Goal: Information Seeking & Learning: Learn about a topic

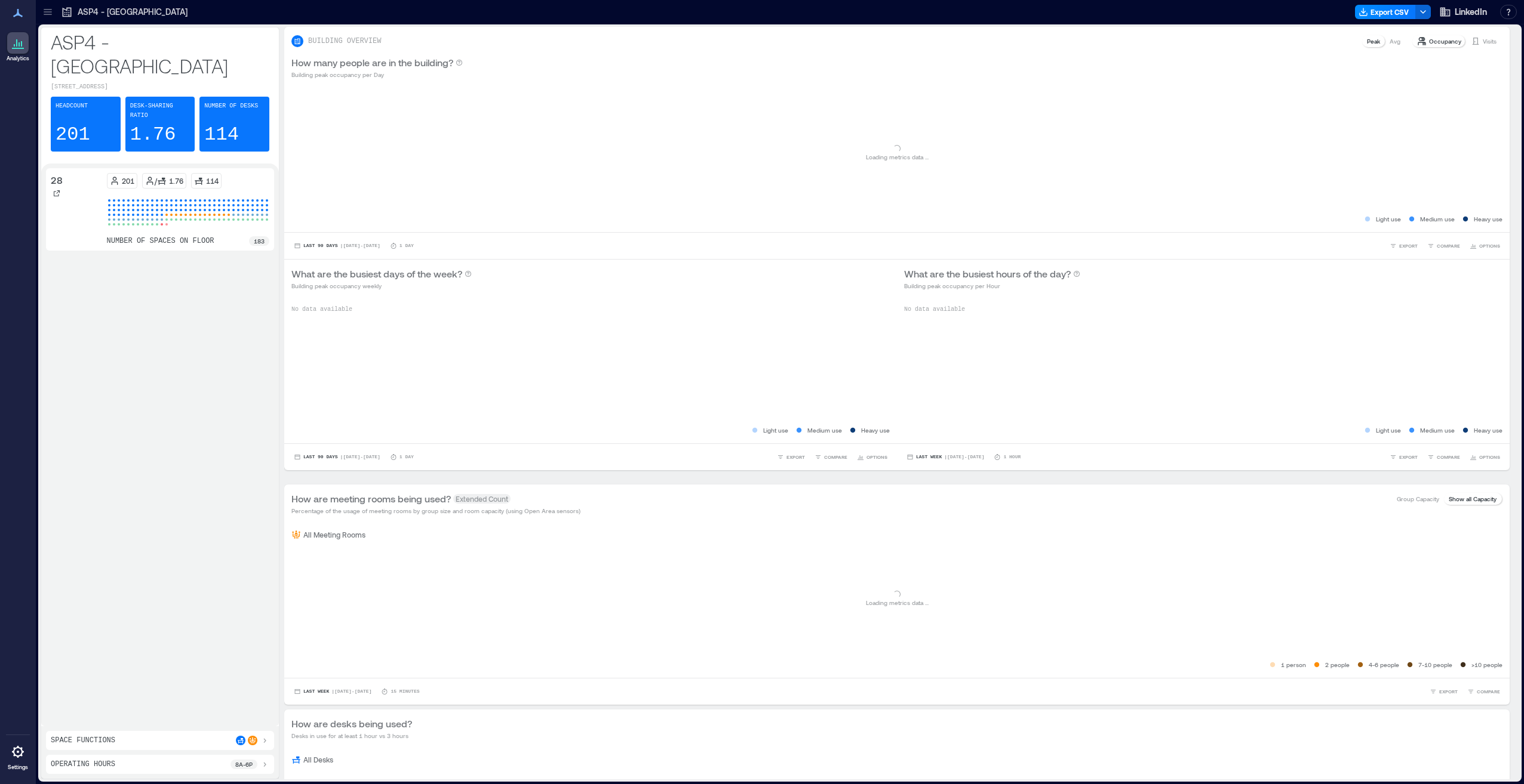
click at [50, 6] on icon at bounding box center [47, 11] width 12 height 12
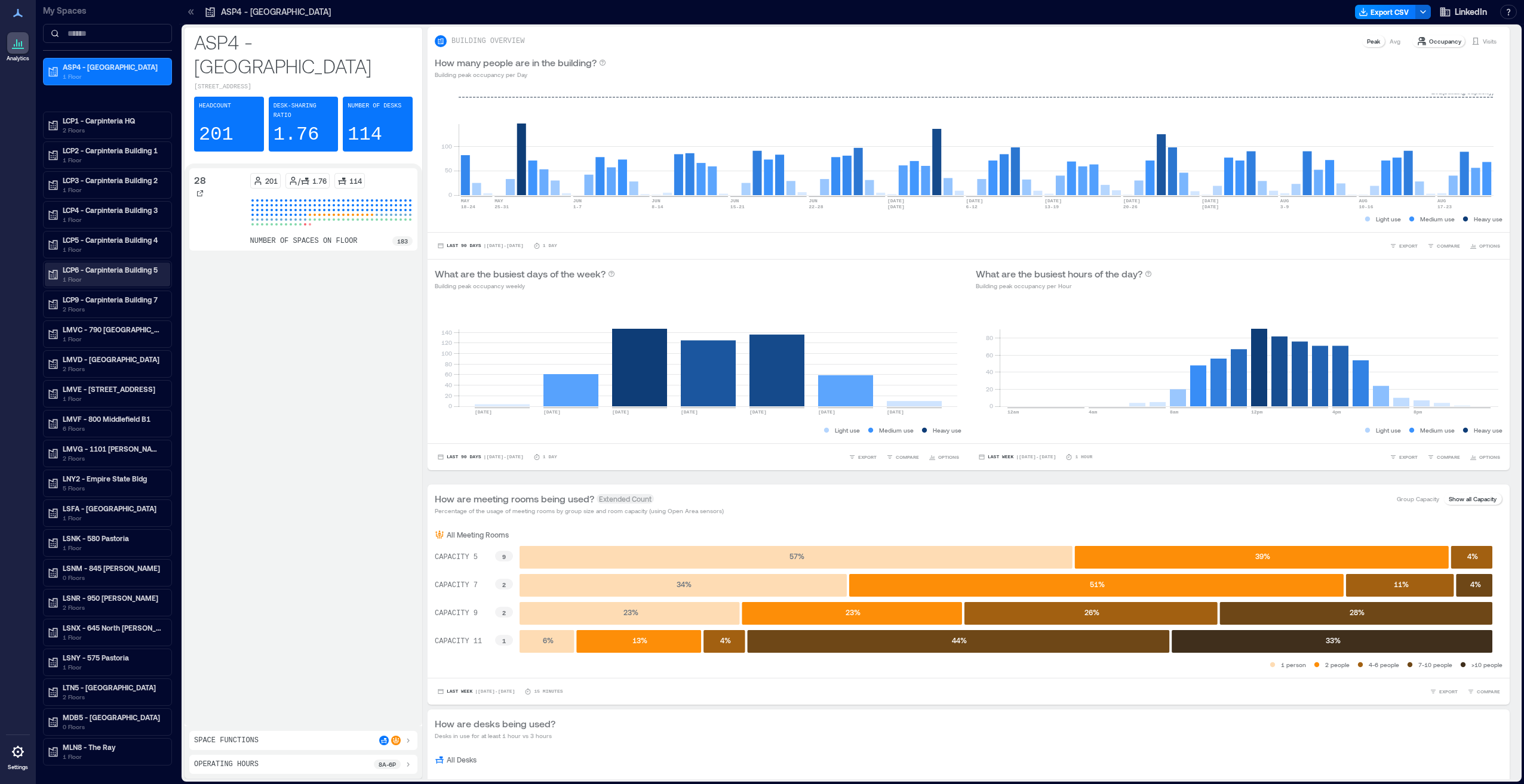
click at [120, 272] on p "LCP6 - Carpinteria Building 5" at bounding box center [112, 269] width 100 height 9
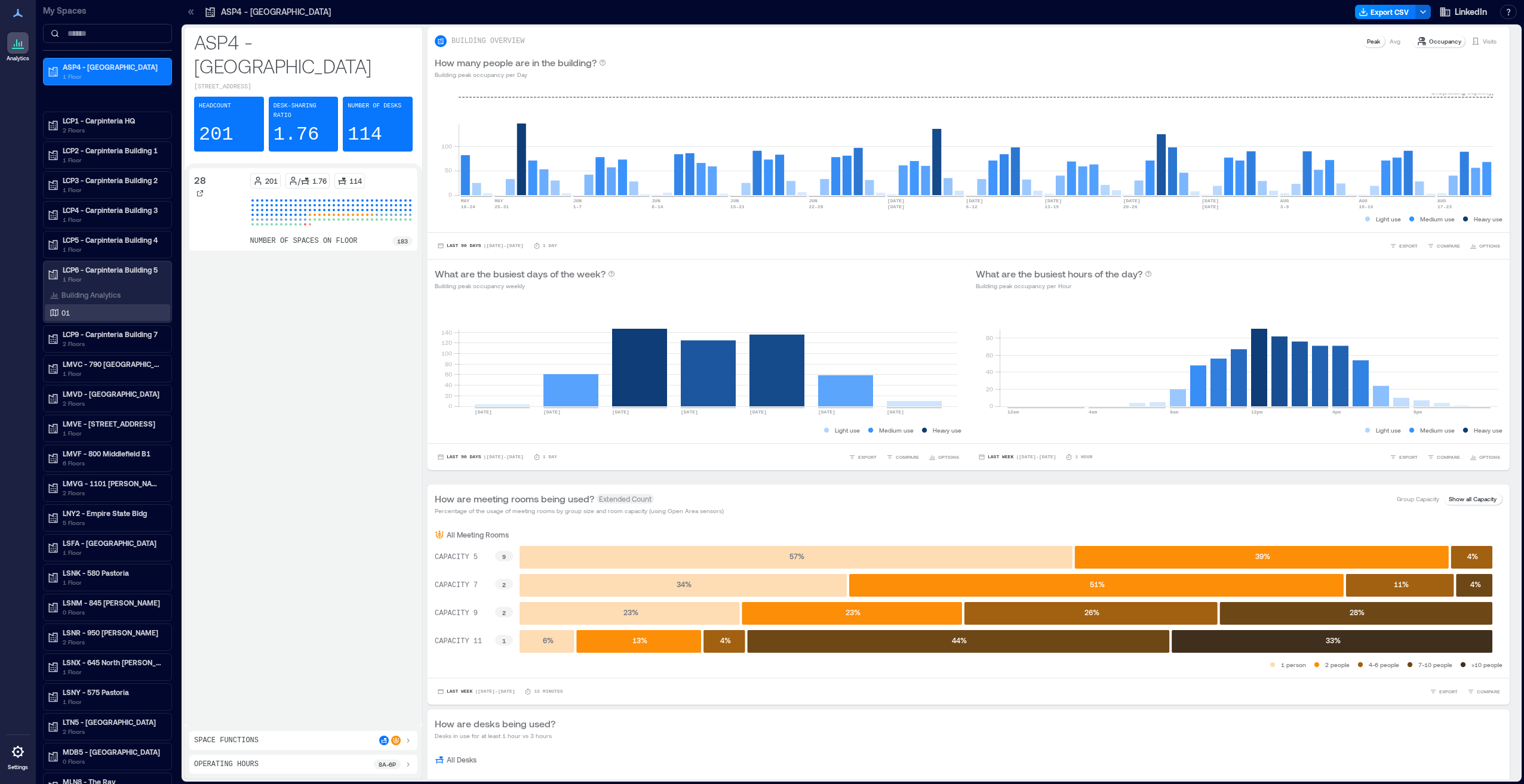
click at [86, 312] on div "01" at bounding box center [105, 312] width 116 height 12
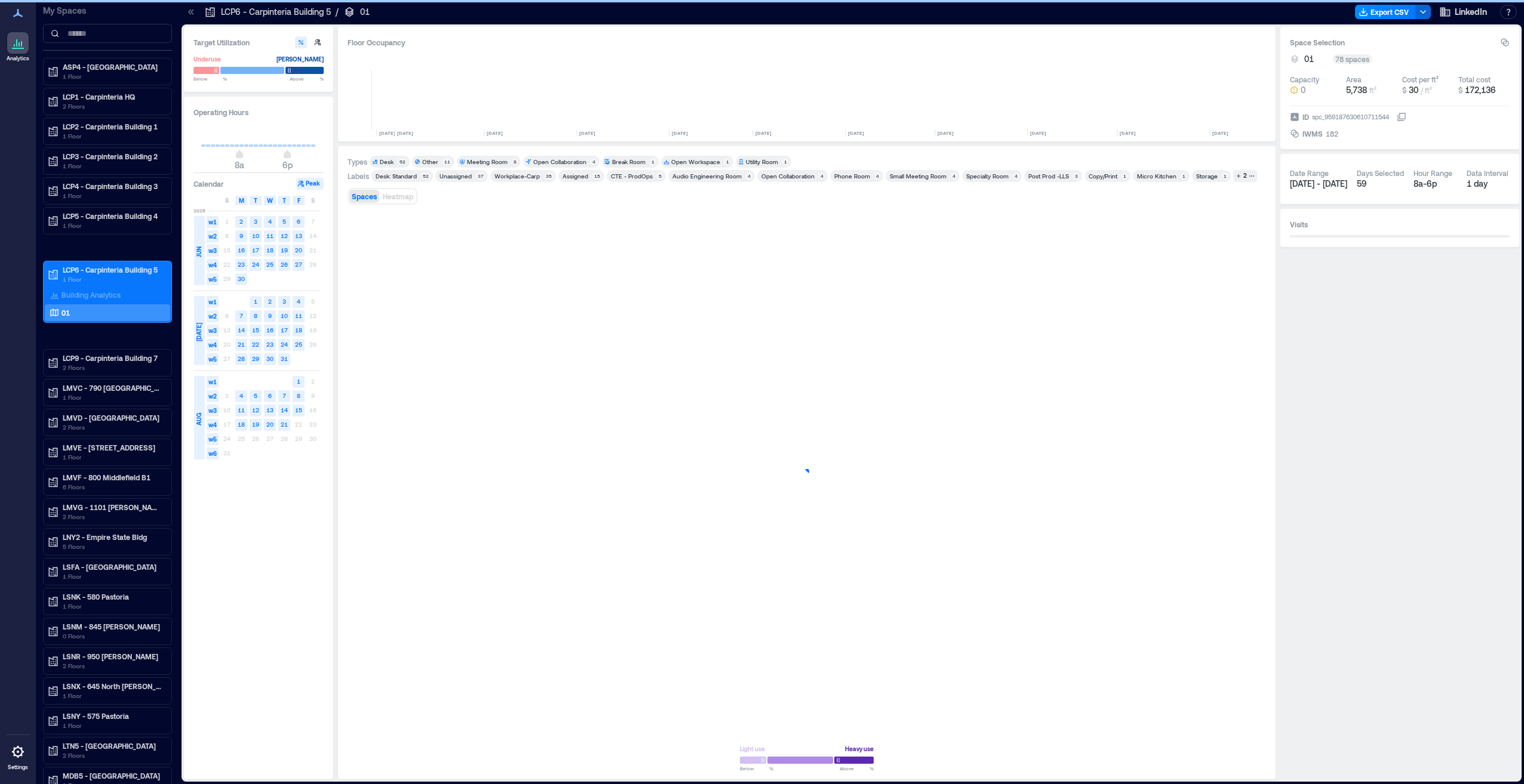
scroll to position [0, 2192]
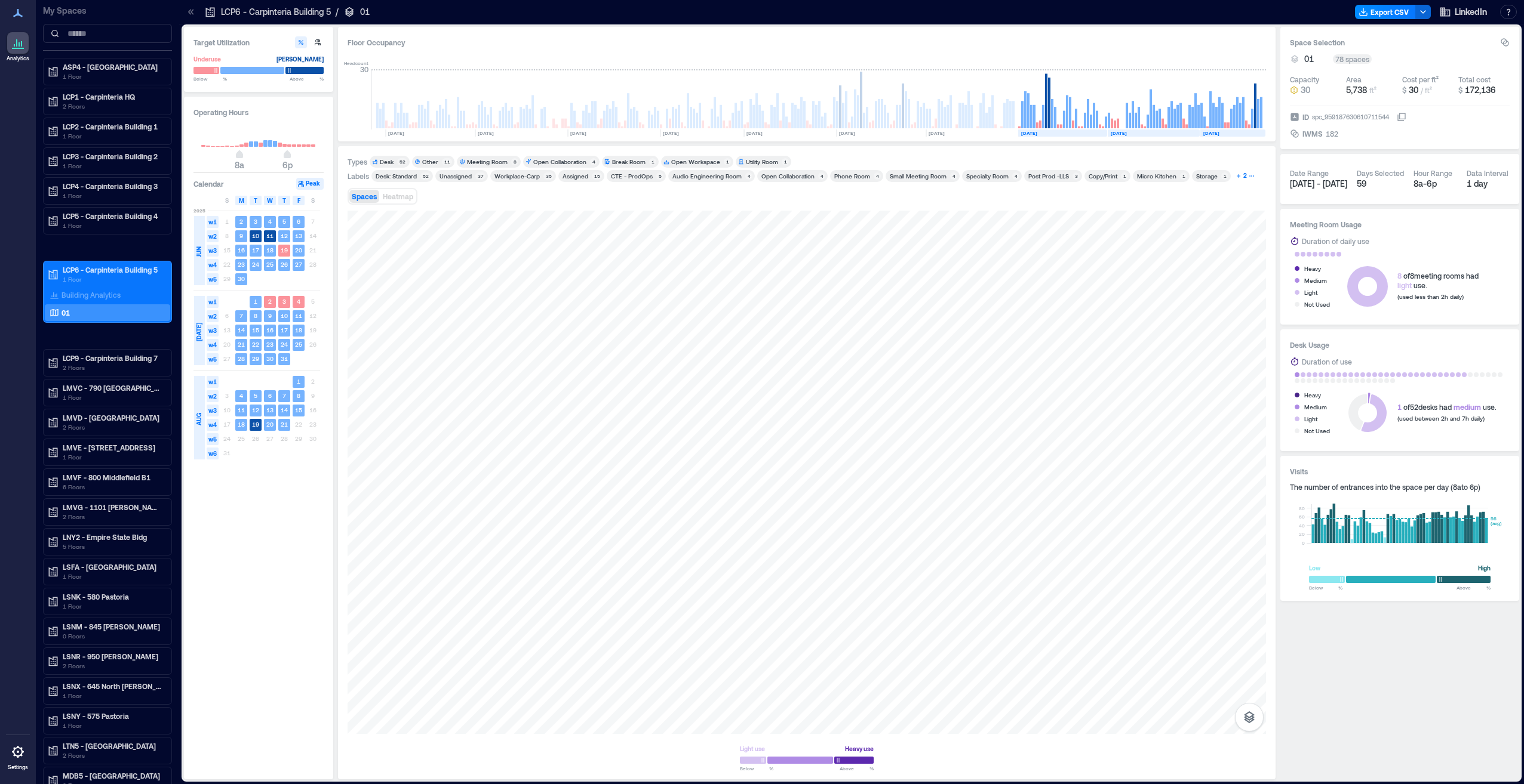
click at [1241, 174] on div "2" at bounding box center [1244, 176] width 7 height 11
click at [122, 184] on p "LCP4 - Carpinteria Building 3" at bounding box center [112, 186] width 100 height 9
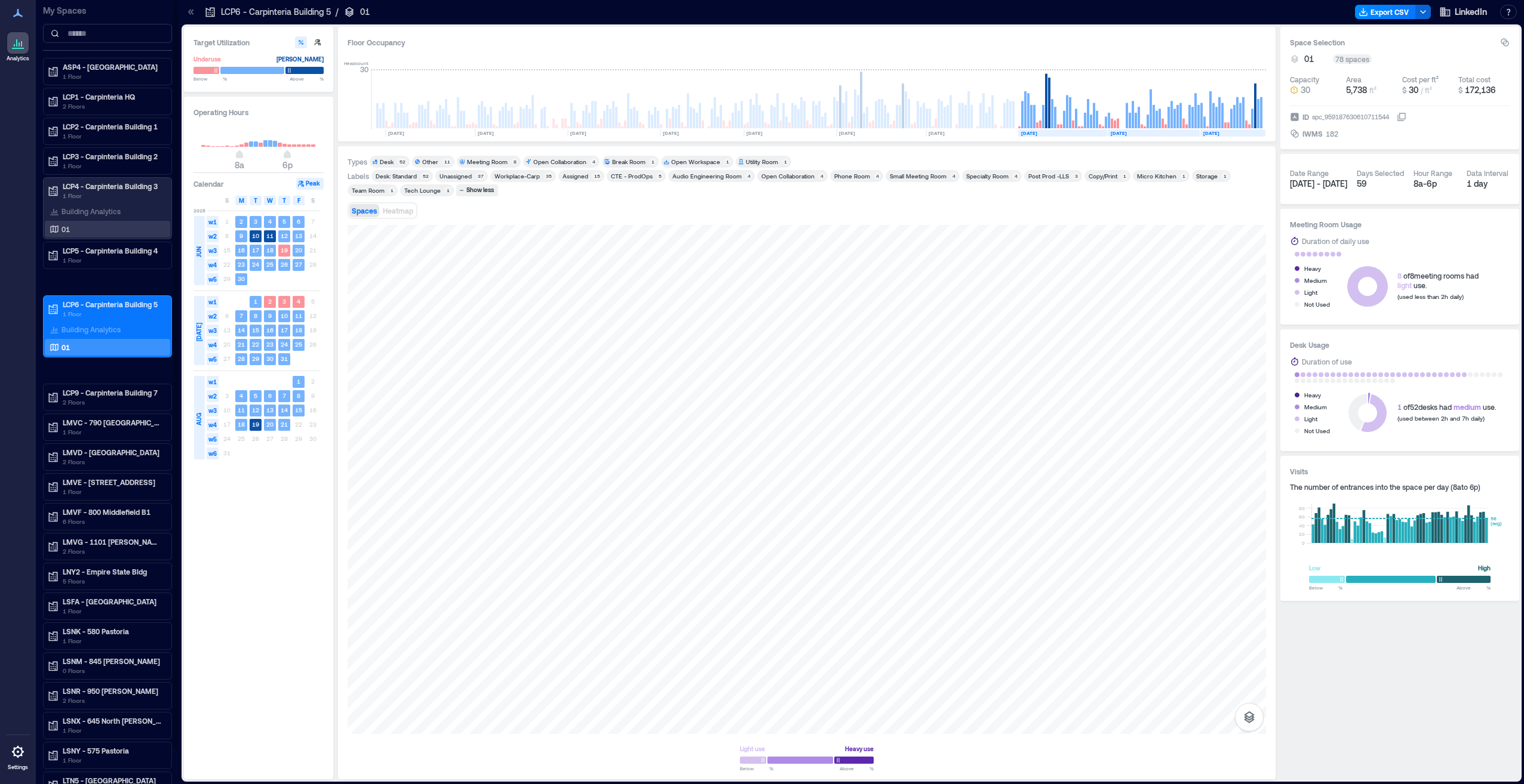
click at [89, 226] on div "01" at bounding box center [105, 229] width 116 height 12
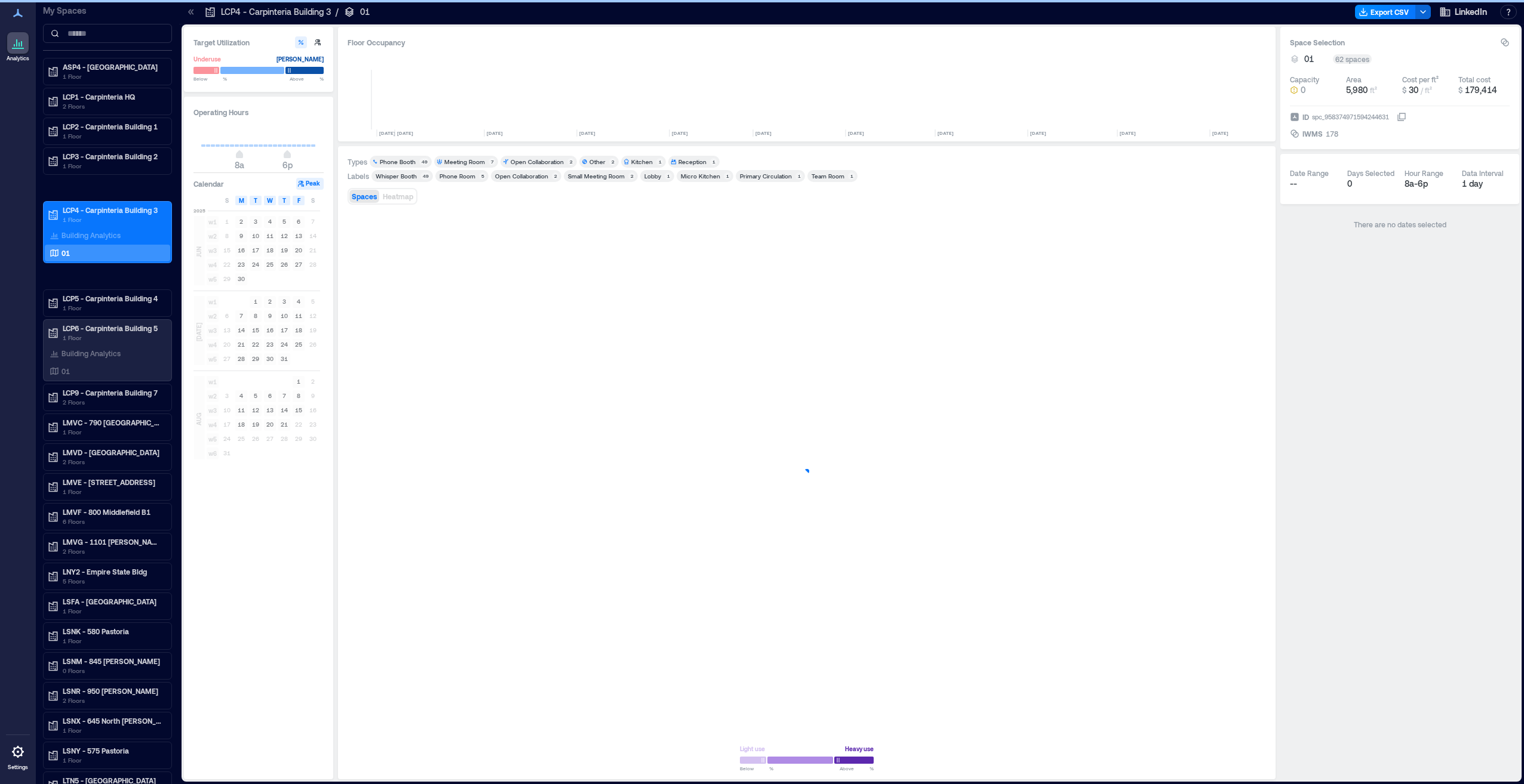
scroll to position [0, 2192]
click at [405, 174] on div "Whisper Booth" at bounding box center [396, 176] width 41 height 8
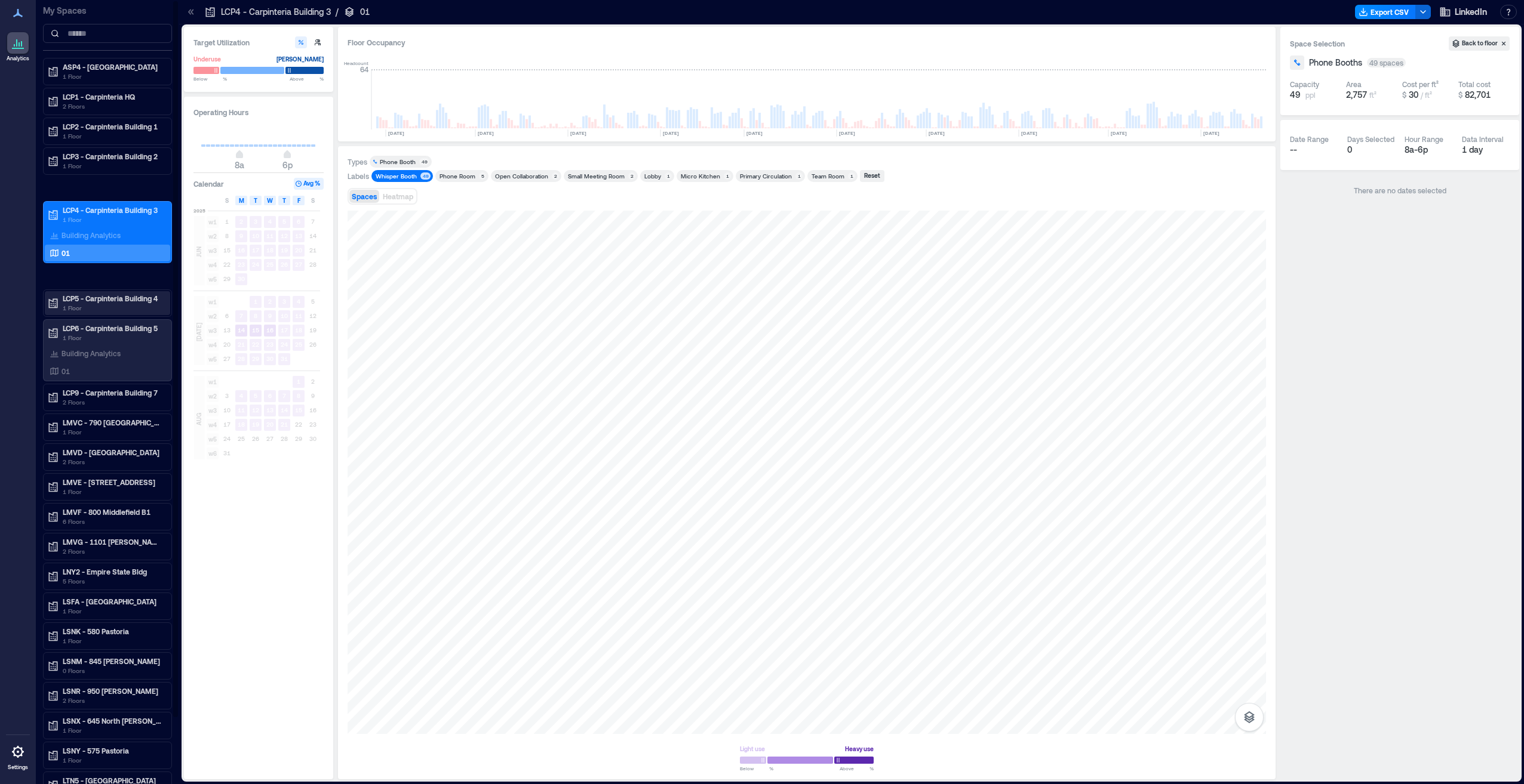
click at [130, 301] on p "LCP5 - Carpinteria Building 4" at bounding box center [112, 298] width 100 height 9
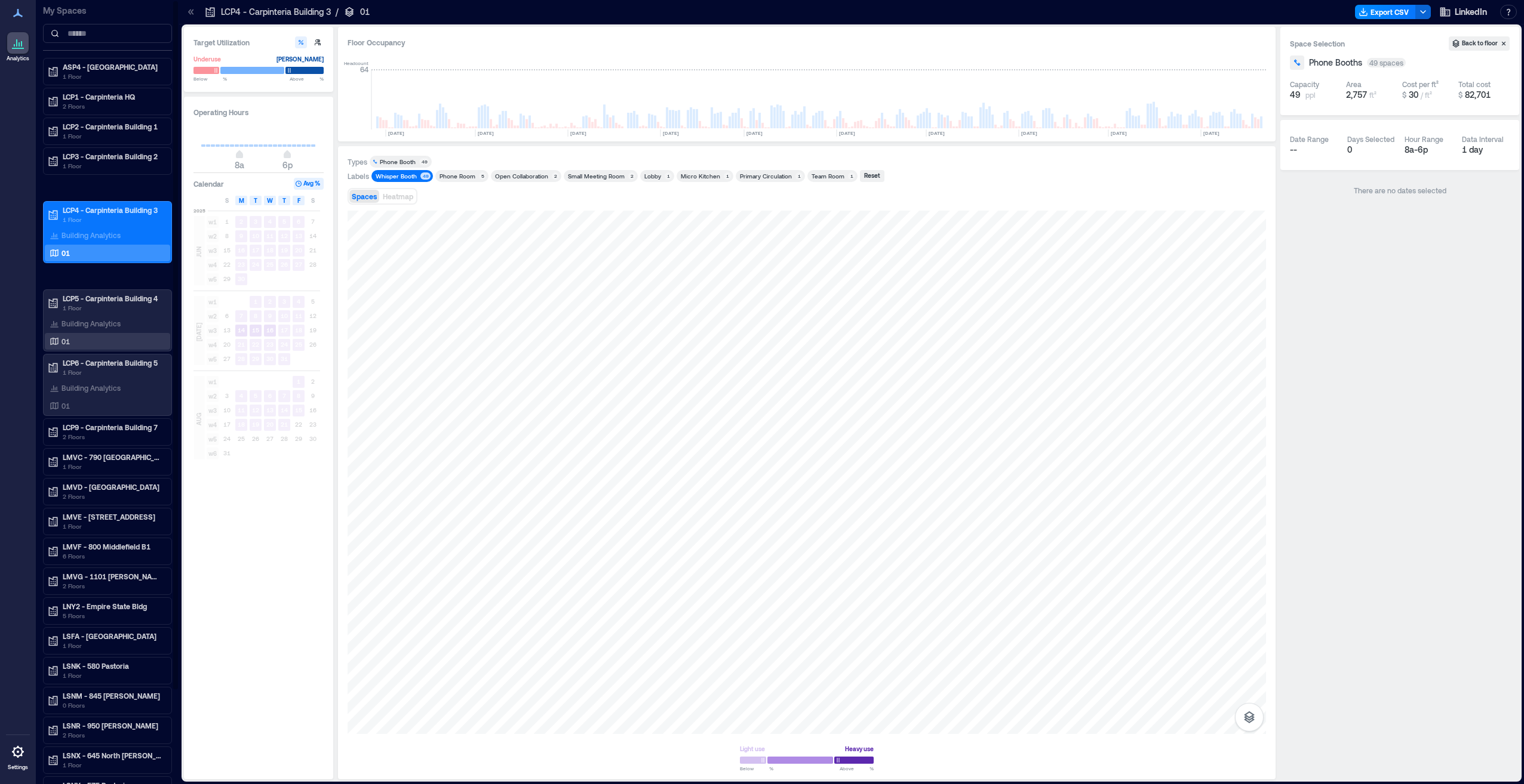
click at [117, 342] on div "01" at bounding box center [105, 341] width 116 height 12
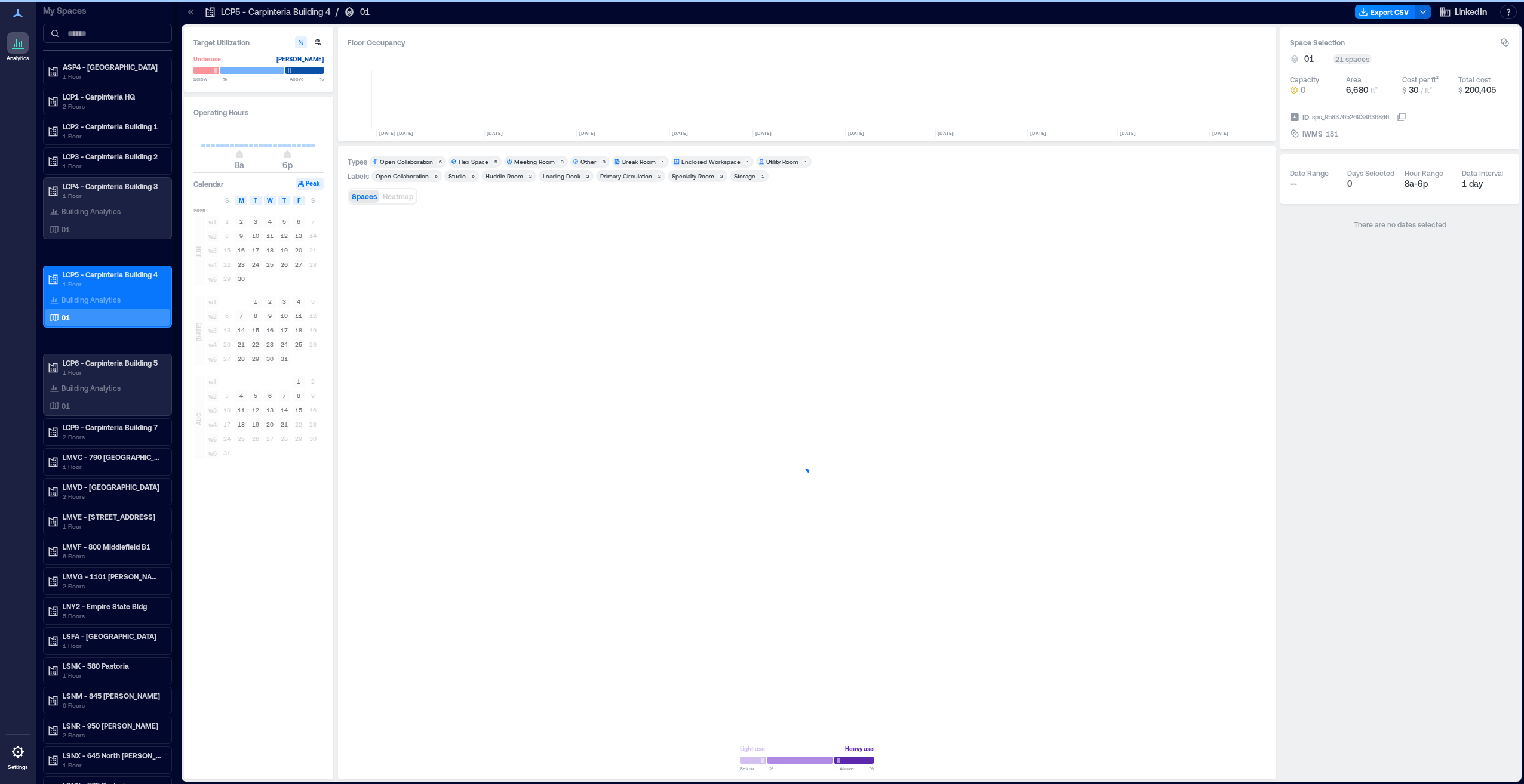
scroll to position [0, 2192]
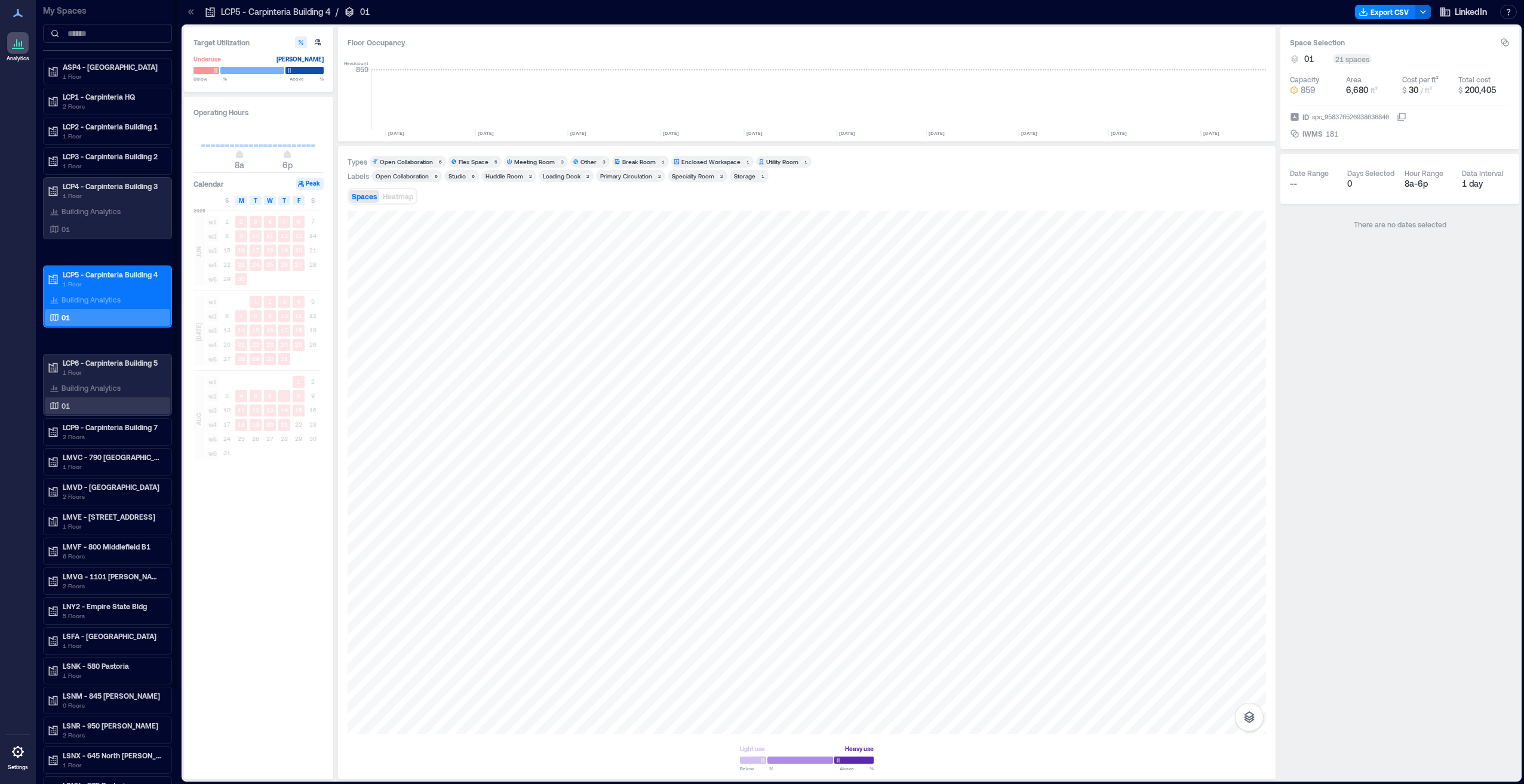
click at [76, 404] on div "01" at bounding box center [105, 406] width 116 height 12
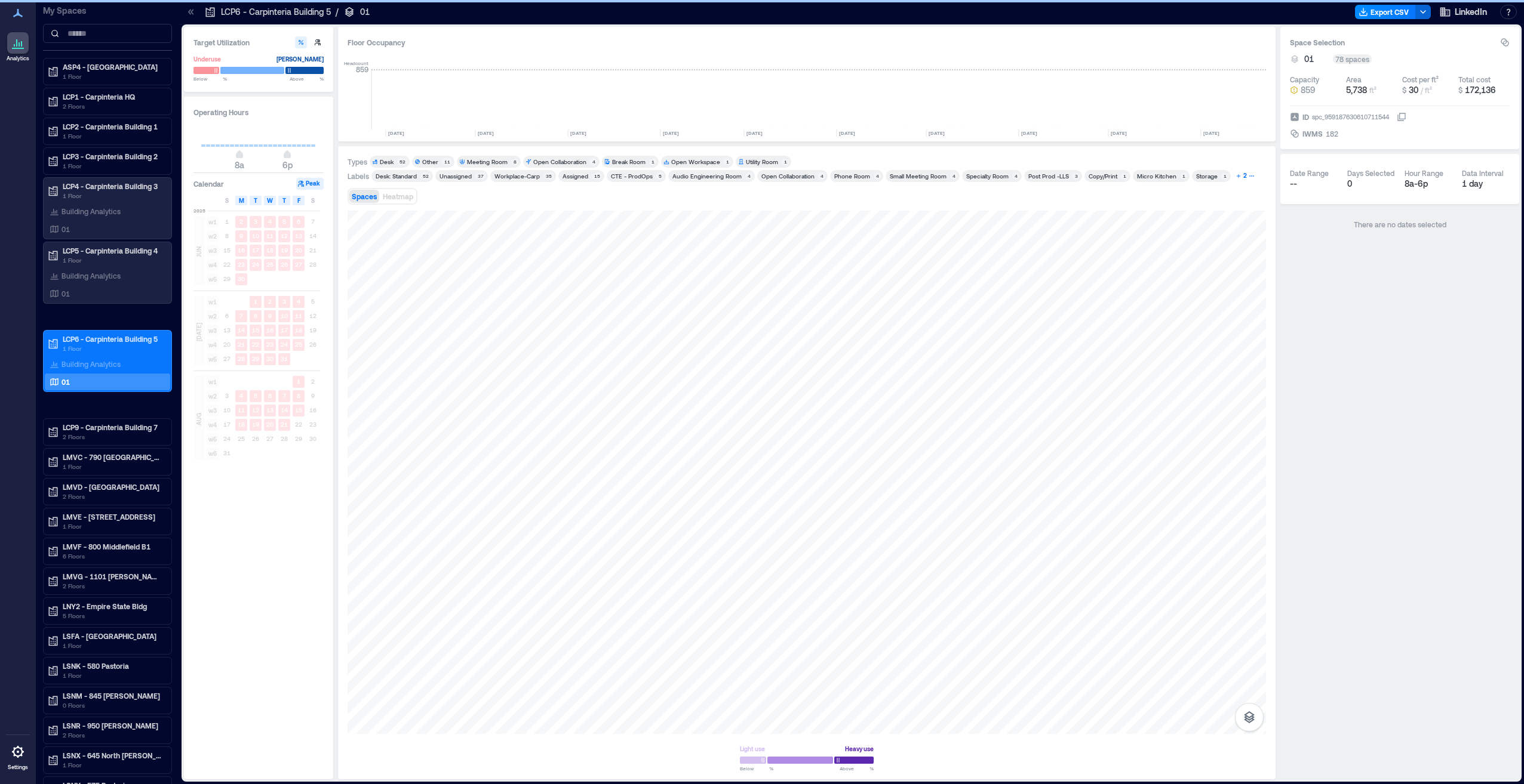
click at [1236, 175] on icon "button" at bounding box center [1238, 175] width 6 height 6
click at [432, 159] on div "Other" at bounding box center [430, 161] width 16 height 8
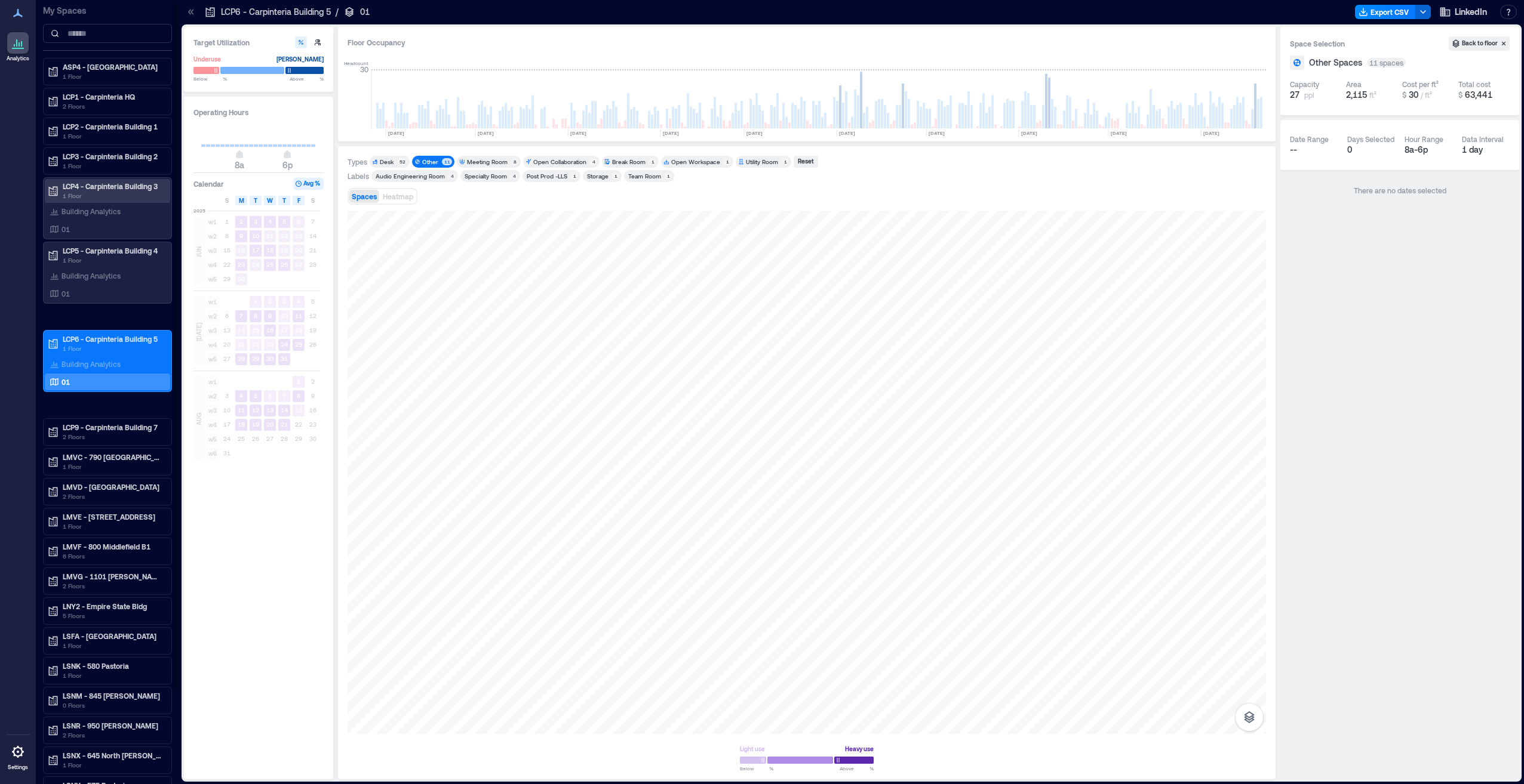
click at [110, 194] on p "1 Floor" at bounding box center [112, 196] width 100 height 9
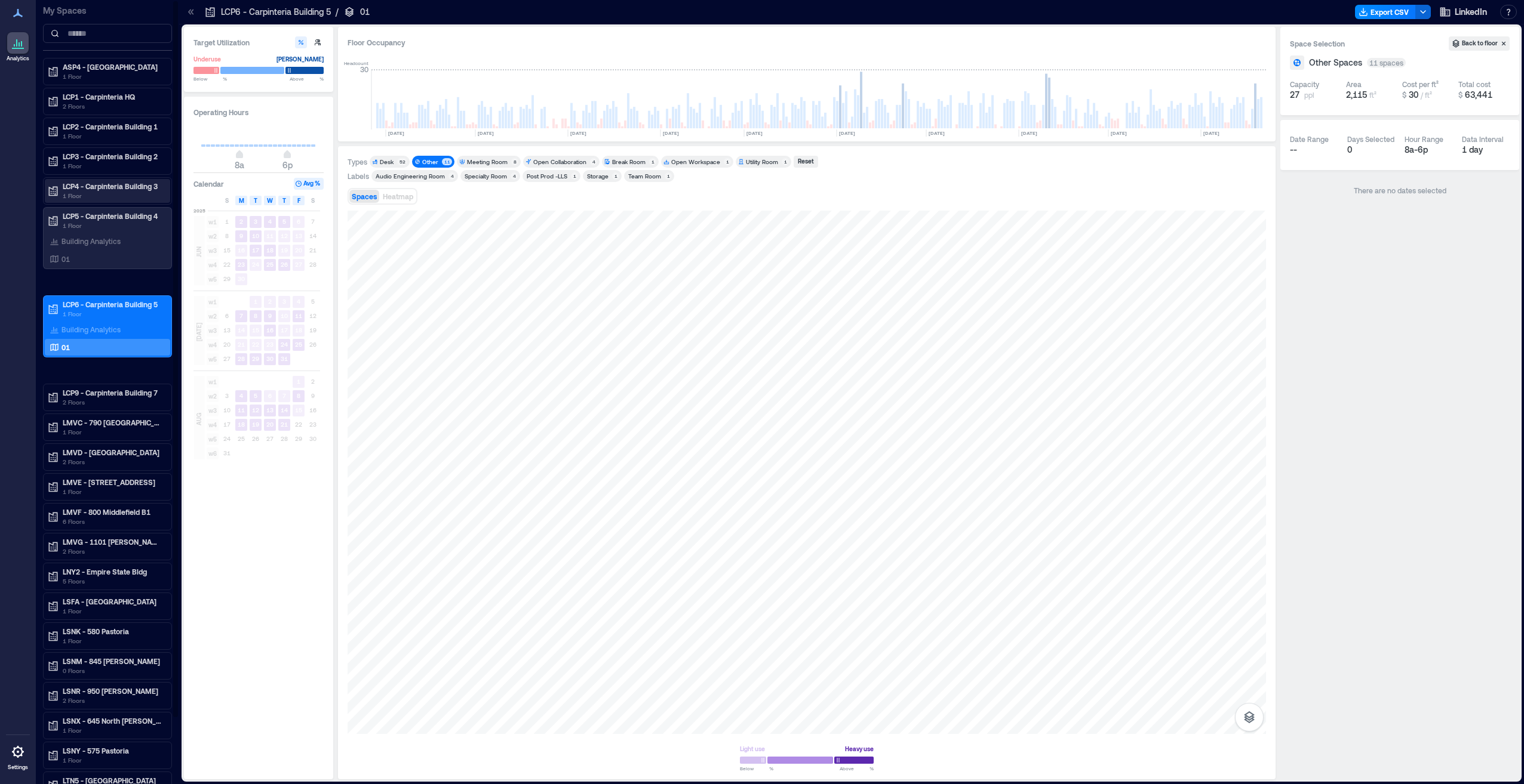
click at [105, 184] on p "LCP4 - Carpinteria Building 3" at bounding box center [112, 186] width 100 height 9
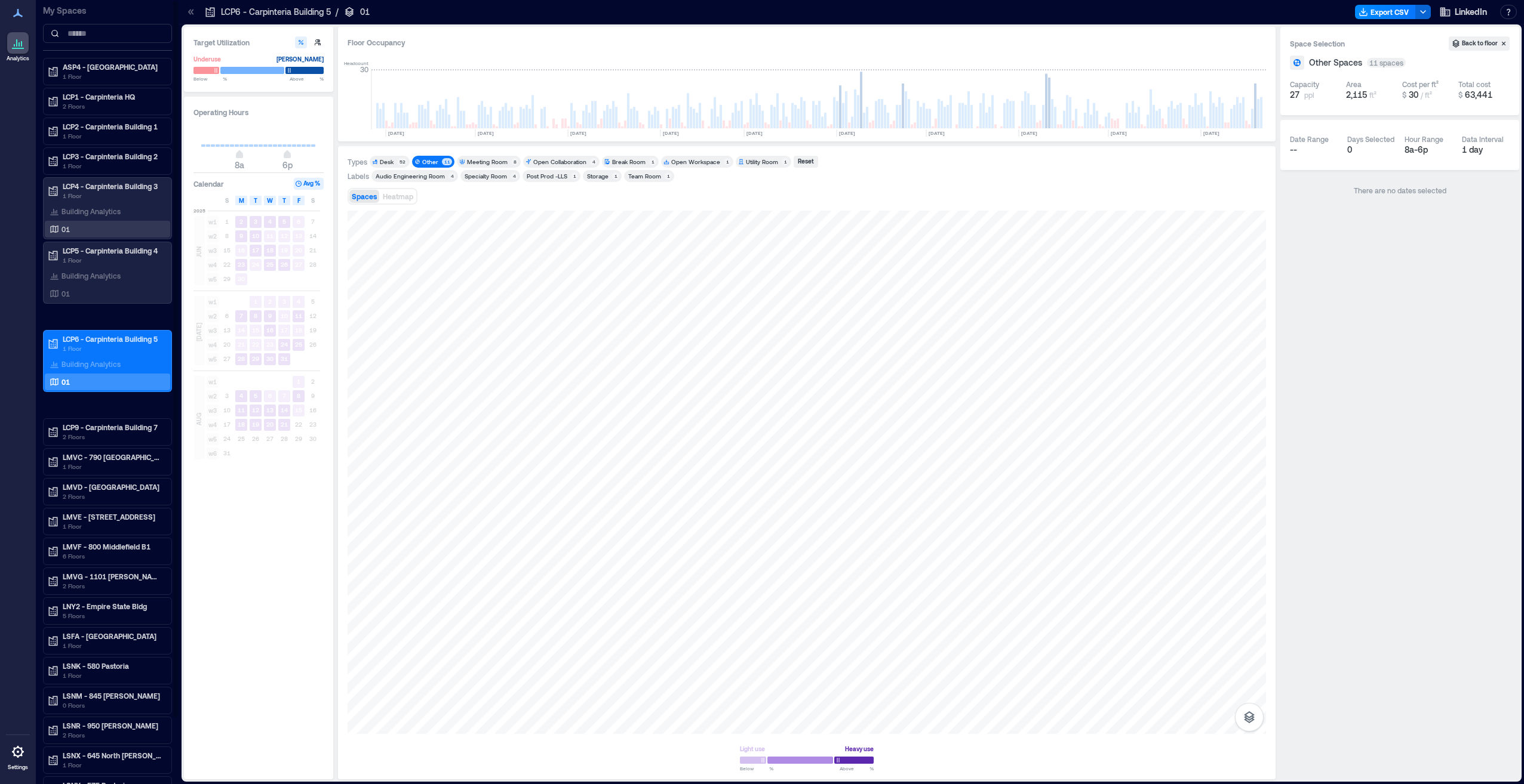
click at [83, 230] on div "01" at bounding box center [105, 229] width 116 height 12
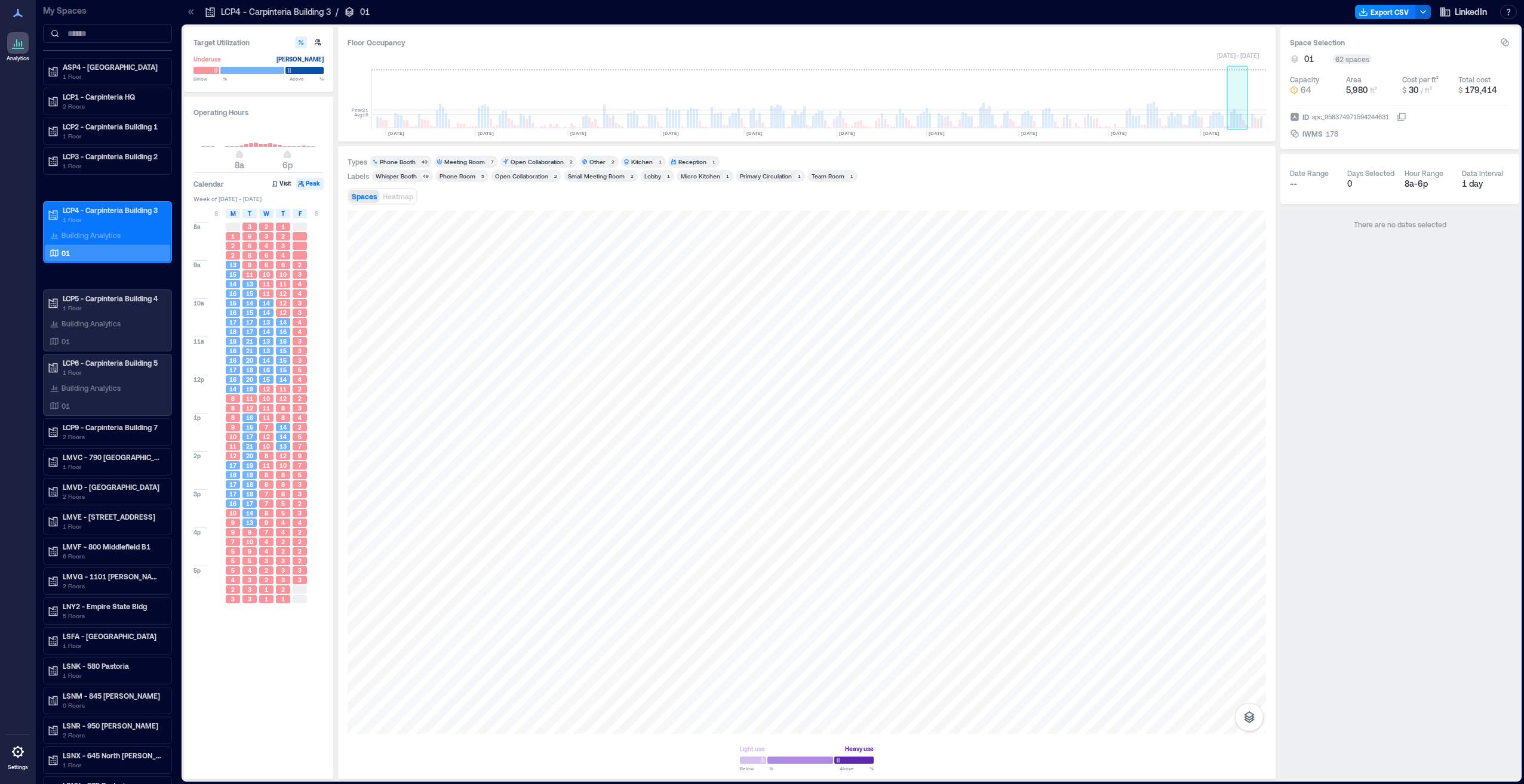
click at [1234, 110] on rect at bounding box center [1234, 119] width 3 height 19
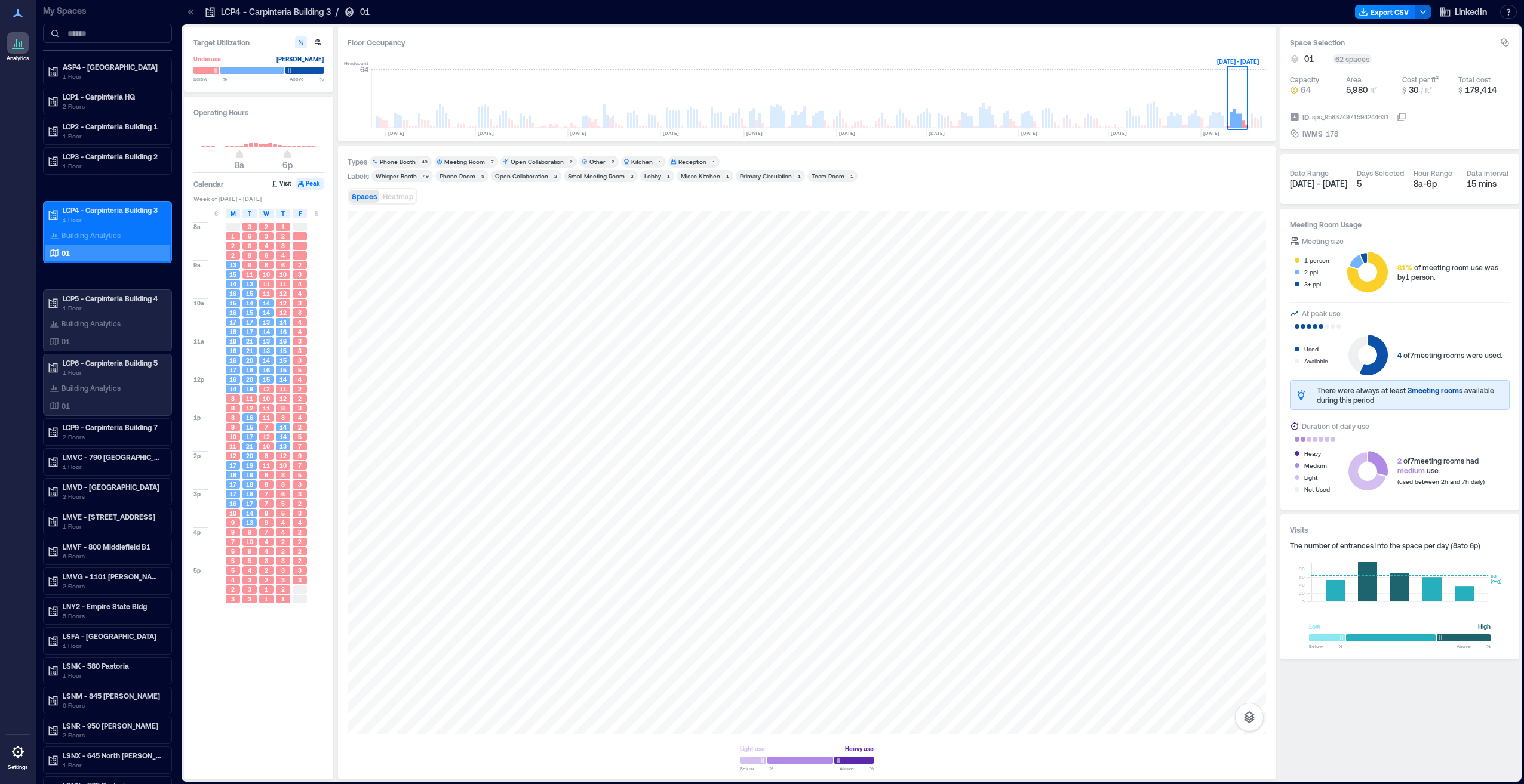
click at [399, 175] on div "Whisper Booth" at bounding box center [396, 176] width 41 height 8
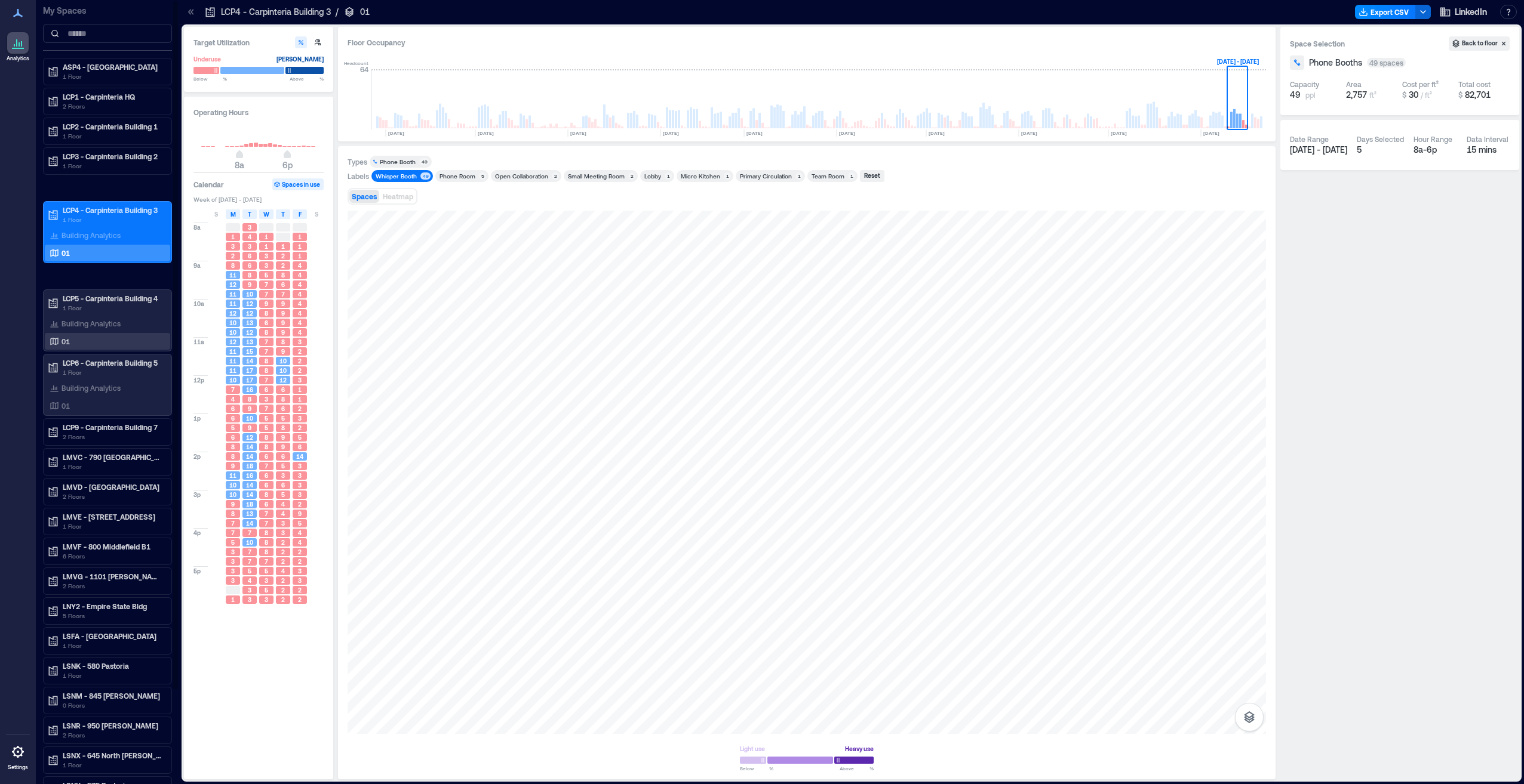
click at [104, 339] on div "01" at bounding box center [105, 341] width 116 height 12
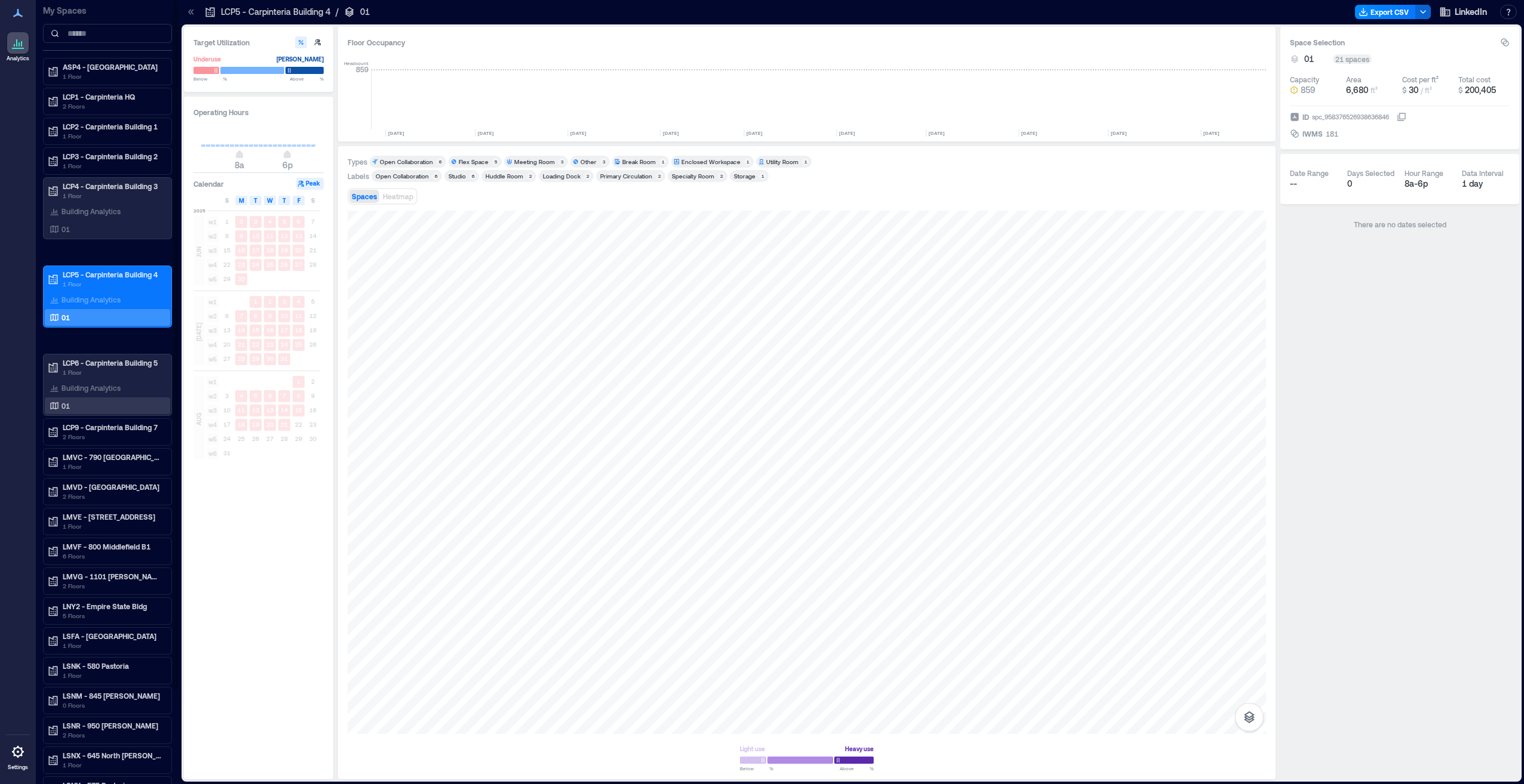
click at [121, 406] on div "01" at bounding box center [105, 406] width 116 height 12
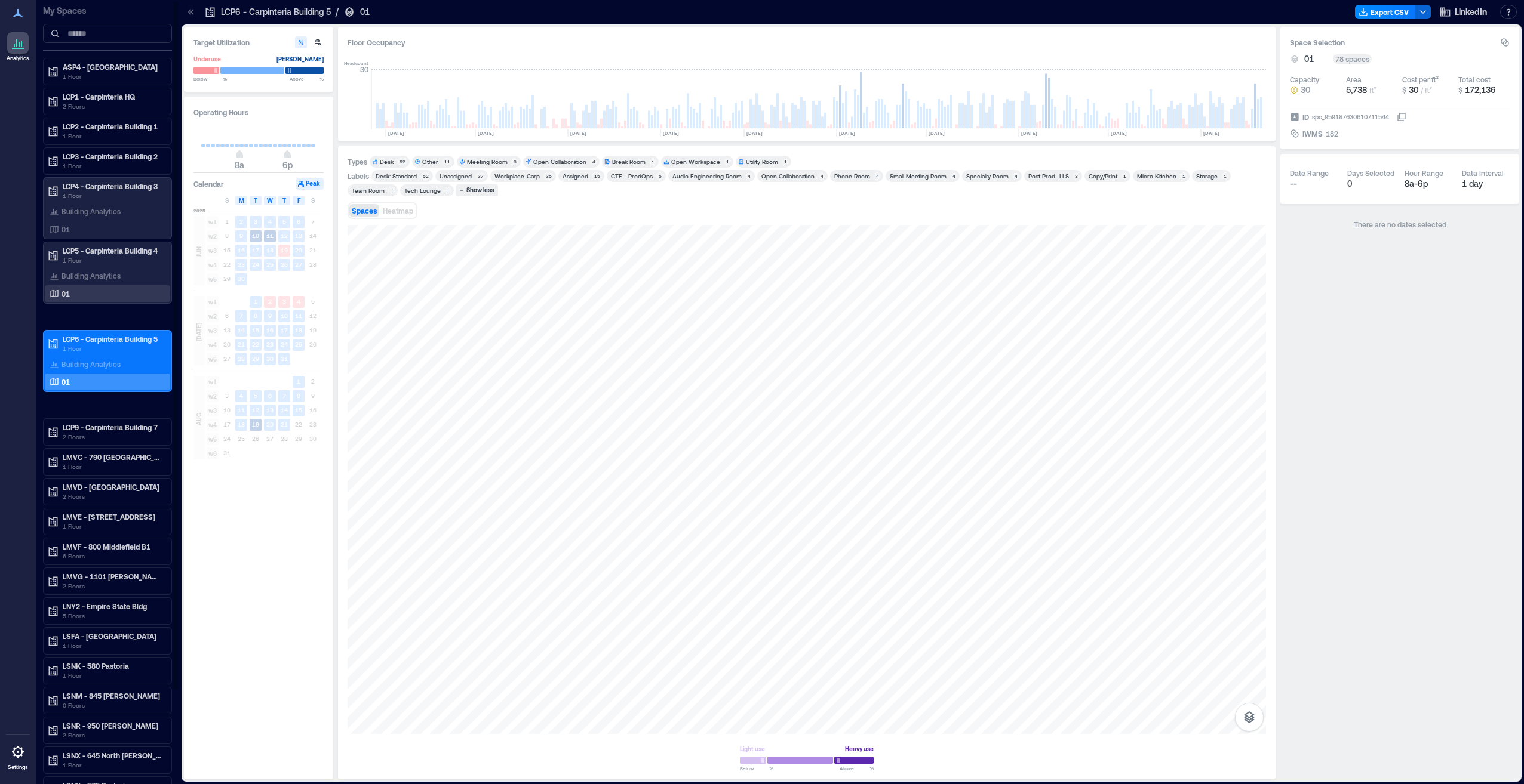
click at [119, 295] on div "01" at bounding box center [105, 293] width 116 height 12
